Goal: Transaction & Acquisition: Obtain resource

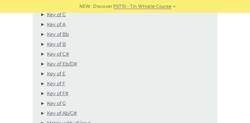
scroll to position [220, 0]
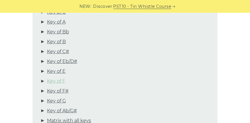
click at [57, 77] on link "Key of F" at bounding box center [56, 81] width 18 height 8
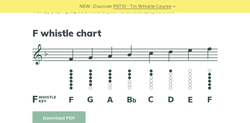
scroll to position [2271, 0]
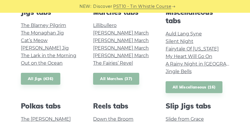
scroll to position [298, 0]
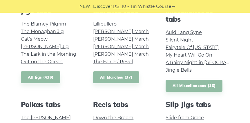
click at [158, 27] on div "Marches tabs Lillibullero O’Sullivan’s March Brian Boru’s March O’Neill’s March…" at bounding box center [125, 49] width 72 height 85
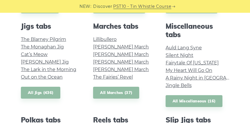
scroll to position [280, 0]
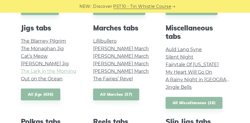
click at [59, 69] on link "The Lark in the Morning" at bounding box center [48, 71] width 55 height 6
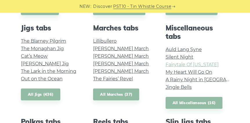
click at [172, 63] on link "Fairytale Of New York" at bounding box center [191, 65] width 53 height 6
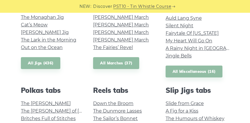
scroll to position [309, 0]
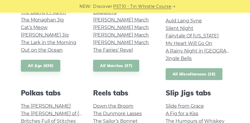
click at [189, 74] on link "All Miscellaneous (16)" at bounding box center [193, 74] width 57 height 12
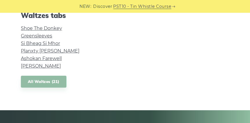
scroll to position [471, 0]
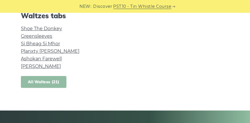
click at [37, 83] on link "All Waltzes (21)" at bounding box center [43, 82] width 45 height 12
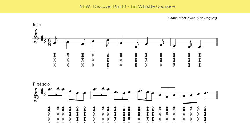
scroll to position [218, 0]
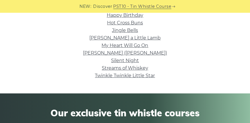
scroll to position [187, 0]
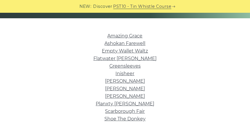
scroll to position [112, 0]
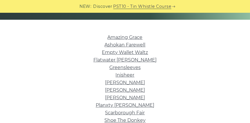
click at [118, 65] on link "Greensleeves" at bounding box center [124, 68] width 31 height 6
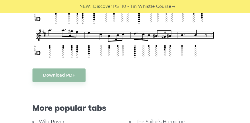
scroll to position [265, 0]
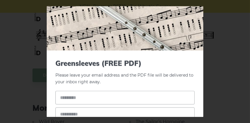
scroll to position [30, 0]
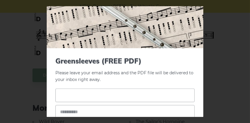
click at [93, 101] on input "text" at bounding box center [124, 96] width 139 height 14
type input "****"
click at [84, 112] on input "email" at bounding box center [124, 112] width 139 height 14
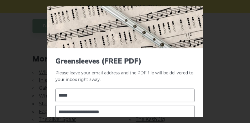
scroll to position [70, 0]
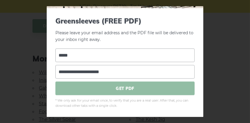
click at [132, 88] on span "GET PDF" at bounding box center [124, 89] width 139 height 14
click at [132, 87] on span "GET PDF" at bounding box center [124, 89] width 139 height 14
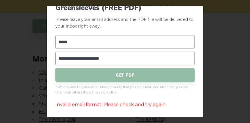
click at [116, 59] on input "**********" at bounding box center [124, 59] width 139 height 14
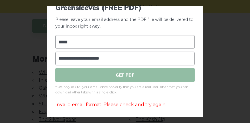
type input "**********"
click at [123, 77] on span "GET PDF" at bounding box center [124, 75] width 139 height 14
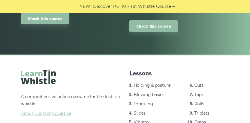
scroll to position [769, 0]
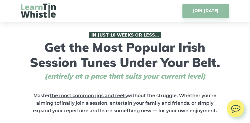
scroll to position [201, 0]
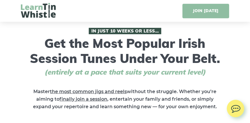
click at [204, 13] on link "JOIN TODAY" at bounding box center [205, 11] width 47 height 14
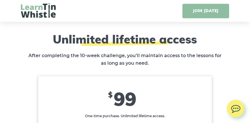
scroll to position [3729, 0]
